Goal: Browse casually

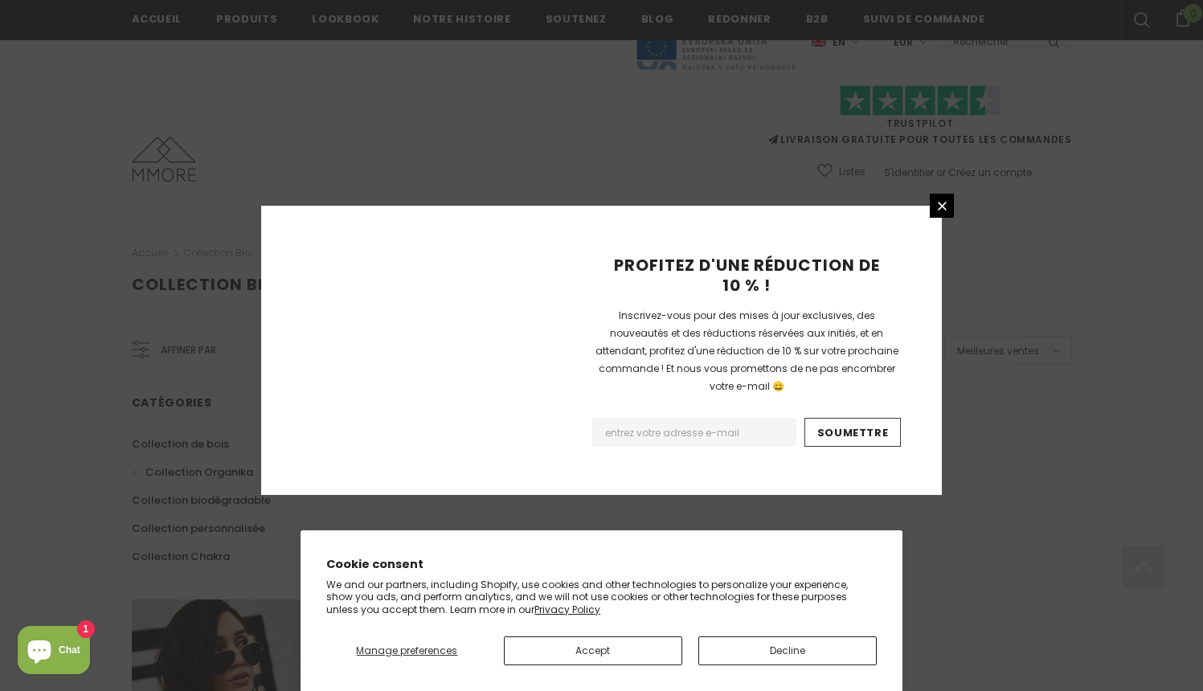
scroll to position [995, 0]
